Goal: Find specific page/section: Find specific page/section

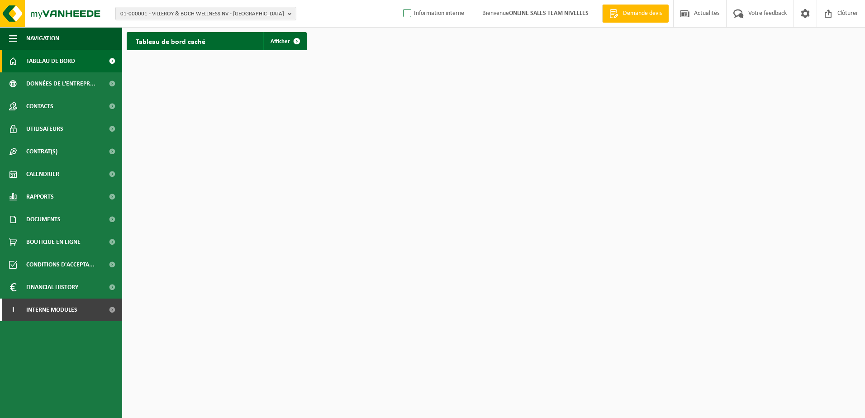
click at [407, 13] on label "Information interne" at bounding box center [432, 14] width 63 height 14
click at [400, 0] on input "Information interne" at bounding box center [399, 0] width 0 height 0
checkbox input "true"
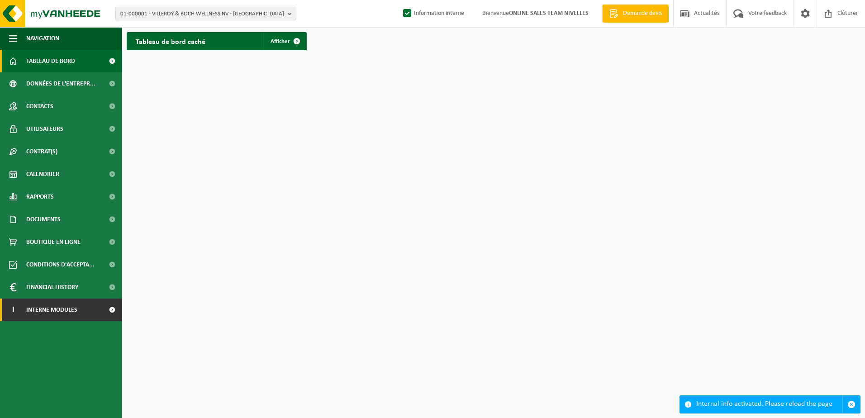
click at [116, 308] on span at bounding box center [112, 309] width 20 height 23
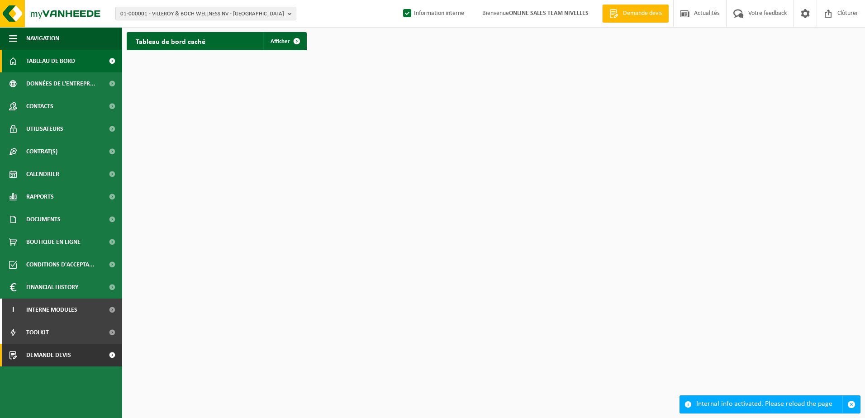
click at [107, 354] on span at bounding box center [112, 355] width 20 height 23
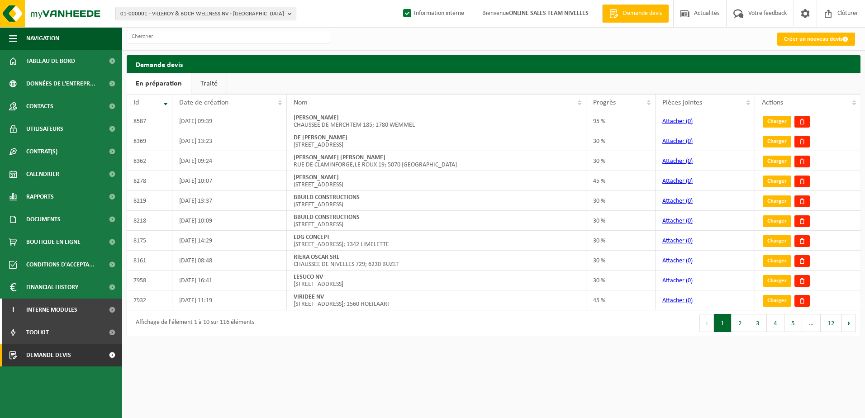
click at [209, 81] on link "Traité" at bounding box center [208, 83] width 35 height 21
